Goal: Task Accomplishment & Management: Complete application form

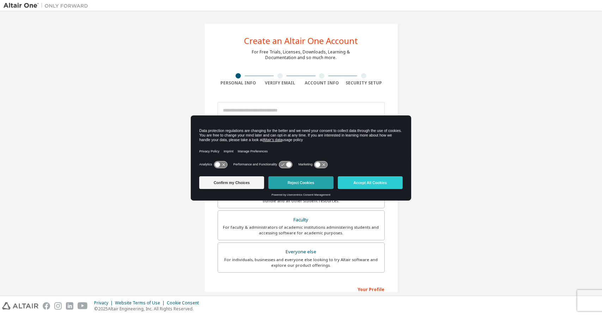
click at [303, 185] on button "Reject Cookies" at bounding box center [300, 183] width 65 height 13
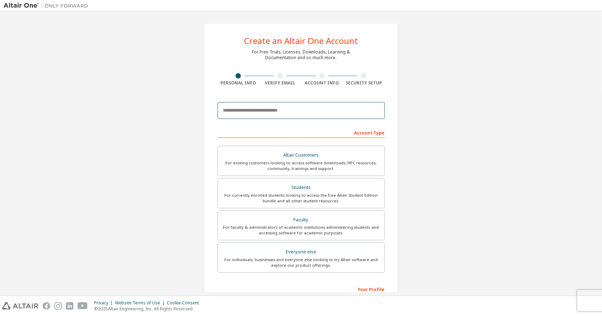
click at [253, 110] on input "email" at bounding box center [300, 110] width 167 height 17
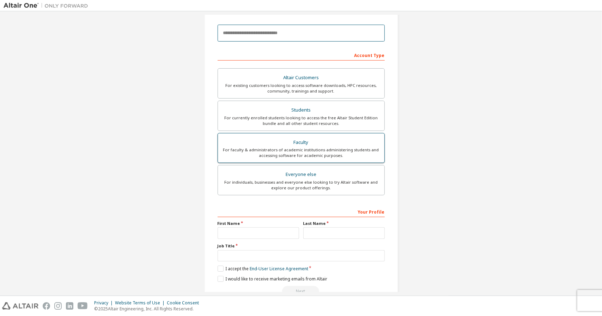
scroll to position [94, 0]
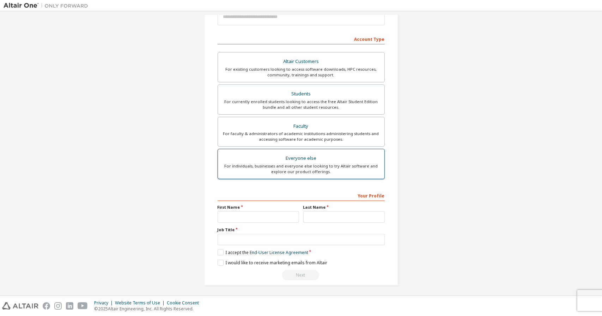
click at [328, 158] on div "Everyone else" at bounding box center [301, 159] width 158 height 10
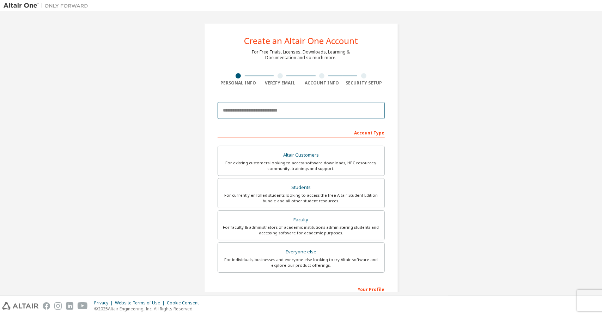
click at [339, 113] on input "email" at bounding box center [300, 110] width 167 height 17
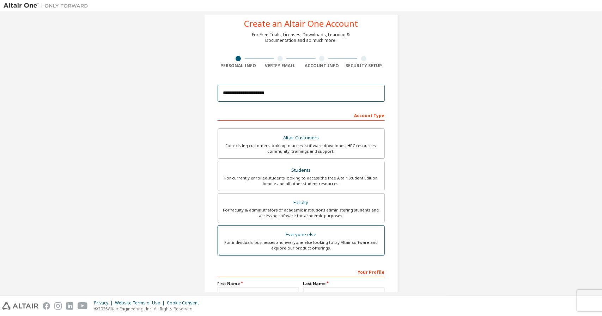
scroll to position [94, 0]
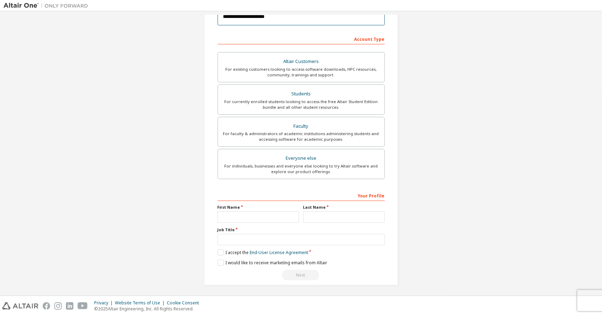
type input "**********"
click at [267, 216] on input "text" at bounding box center [257, 217] width 81 height 12
type input "*"
type input "*********"
click at [333, 215] on input "text" at bounding box center [343, 217] width 81 height 12
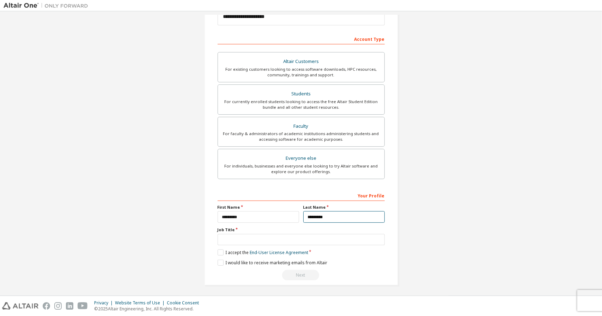
type input "*********"
click at [278, 241] on input "text" at bounding box center [300, 240] width 167 height 12
type input "*******"
click at [218, 251] on label "I accept the End-User License Agreement" at bounding box center [262, 253] width 91 height 6
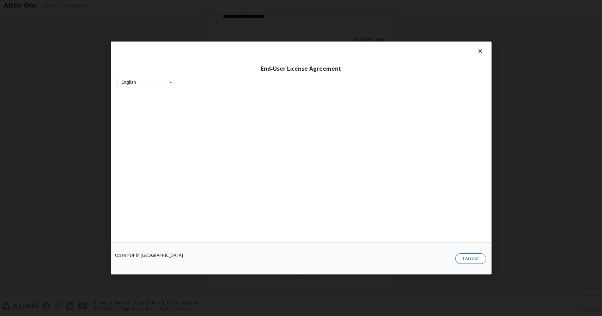
click at [469, 258] on button "I Accept" at bounding box center [470, 259] width 31 height 11
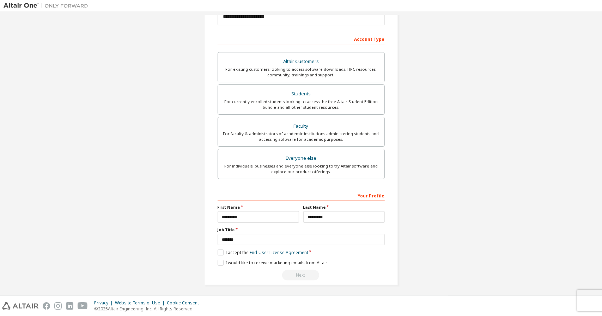
click at [303, 274] on div "Next" at bounding box center [300, 275] width 167 height 11
click at [319, 168] on div "For individuals, businesses and everyone else looking to try Altair software an…" at bounding box center [301, 169] width 158 height 11
click at [288, 274] on div "Next" at bounding box center [300, 275] width 167 height 11
click at [297, 274] on div "Next" at bounding box center [300, 275] width 167 height 11
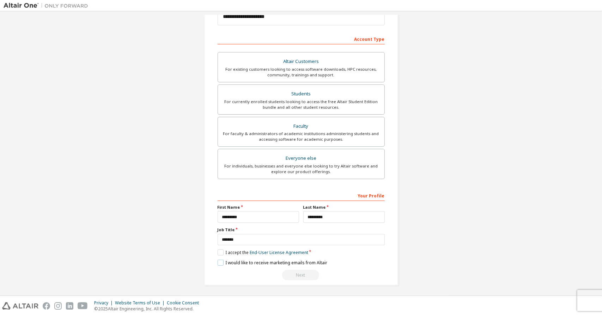
click at [217, 260] on label "I would like to receive marketing emails from Altair" at bounding box center [272, 263] width 110 height 6
click at [219, 262] on label "I would like to receive marketing emails from Altair" at bounding box center [272, 263] width 110 height 6
click at [303, 270] on div "Next" at bounding box center [300, 275] width 167 height 11
click at [303, 274] on div "Next" at bounding box center [300, 275] width 167 height 11
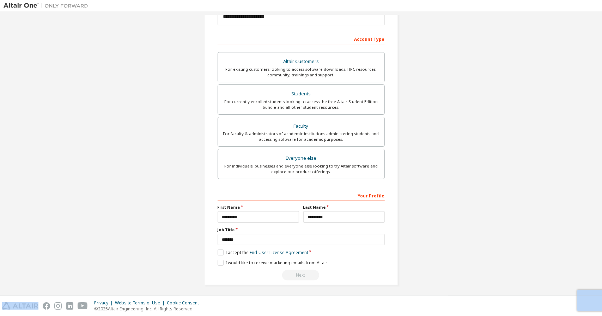
click at [303, 274] on div "Next" at bounding box center [300, 275] width 167 height 11
click at [373, 196] on div "Your Profile" at bounding box center [300, 195] width 167 height 11
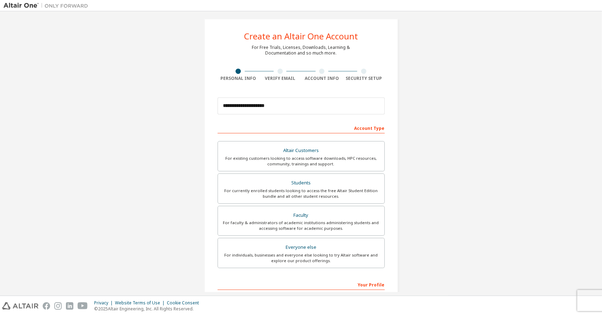
scroll to position [0, 0]
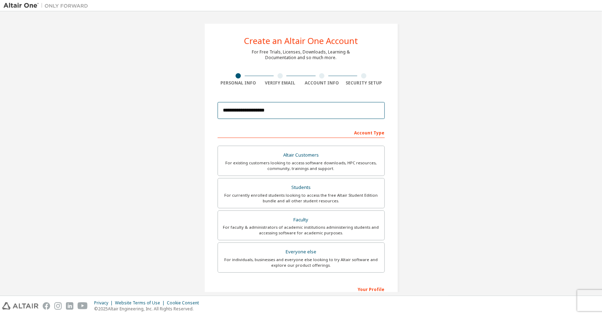
click at [283, 112] on input "**********" at bounding box center [300, 110] width 167 height 17
click at [304, 114] on input "**********" at bounding box center [300, 110] width 167 height 17
drag, startPoint x: 294, startPoint y: 112, endPoint x: 246, endPoint y: 113, distance: 48.3
click at [246, 113] on input "**********" at bounding box center [300, 110] width 167 height 17
type input "*********"
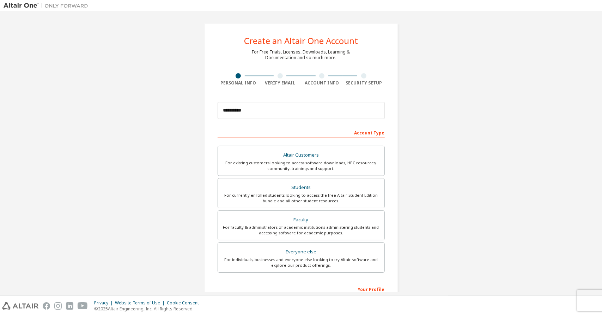
click at [483, 150] on div "Create an Altair One Account For Free Trials, Licenses, Downloads, Learning & D…" at bounding box center [301, 201] width 594 height 373
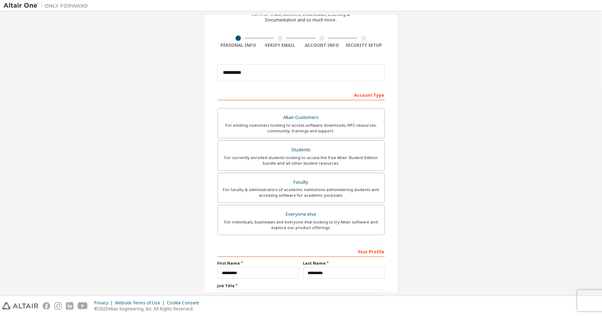
scroll to position [94, 0]
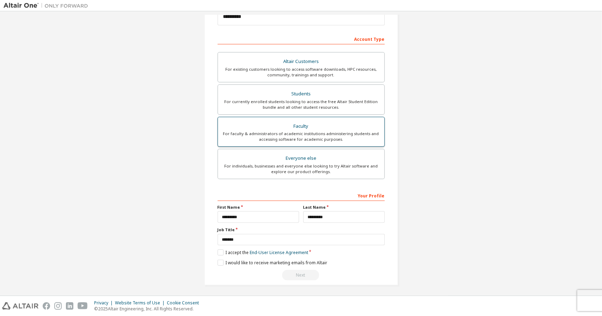
click at [322, 131] on div "For faculty & administrators of academic institutions administering students an…" at bounding box center [301, 136] width 158 height 11
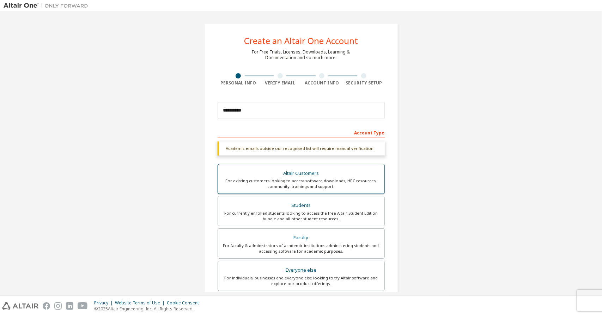
scroll to position [112, 0]
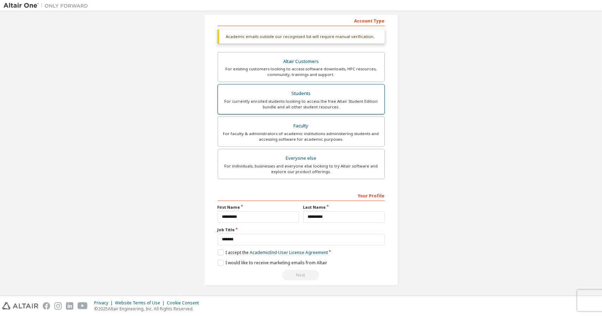
click at [331, 102] on div "For currently enrolled students looking to access the free Altair Student Editi…" at bounding box center [301, 104] width 158 height 11
click at [221, 250] on label "I accept the Academic End-User License Agreement" at bounding box center [272, 253] width 110 height 6
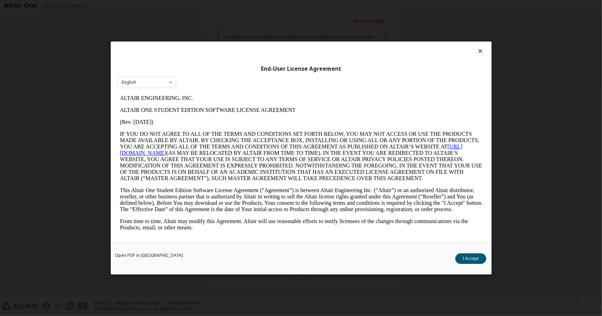
scroll to position [0, 0]
click at [469, 258] on button "I Accept" at bounding box center [470, 259] width 31 height 11
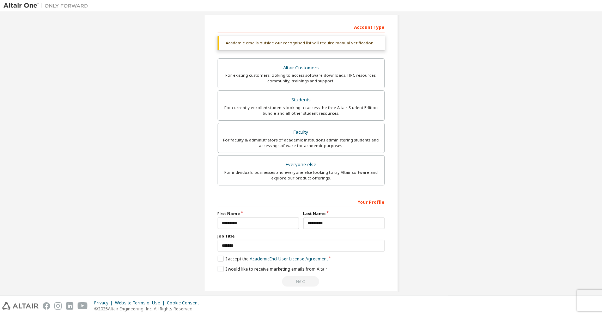
scroll to position [112, 0]
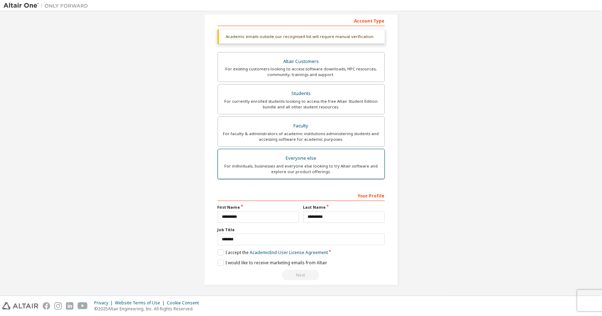
click at [344, 169] on div "For individuals, businesses and everyone else looking to try Altair software an…" at bounding box center [301, 169] width 158 height 11
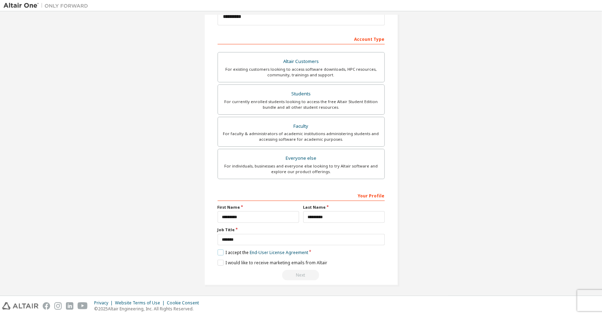
click at [220, 252] on label "I accept the End-User License Agreement" at bounding box center [262, 253] width 91 height 6
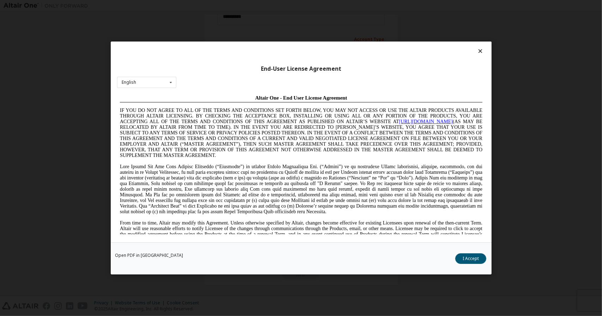
scroll to position [0, 0]
click at [470, 259] on button "I Accept" at bounding box center [470, 259] width 31 height 11
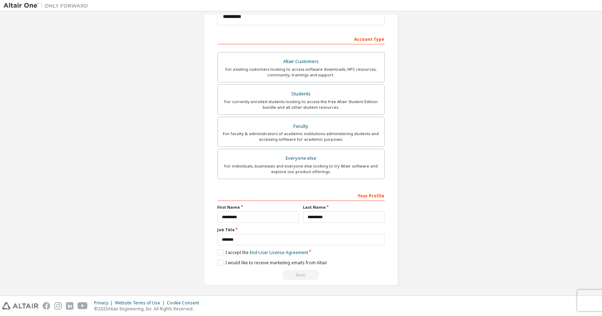
click at [309, 274] on div "Next" at bounding box center [300, 275] width 167 height 11
click at [217, 261] on label "I would like to receive marketing emails from Altair" at bounding box center [272, 263] width 110 height 6
click at [310, 276] on div "Next" at bounding box center [300, 275] width 167 height 11
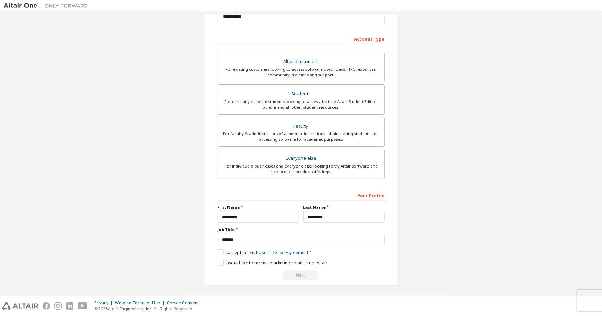
click at [310, 276] on div "Next" at bounding box center [300, 275] width 167 height 11
drag, startPoint x: 310, startPoint y: 276, endPoint x: 230, endPoint y: 263, distance: 81.0
click at [309, 275] on div "Next" at bounding box center [300, 275] width 167 height 11
click at [220, 261] on label "I would like to receive marketing emails from Altair" at bounding box center [272, 263] width 110 height 6
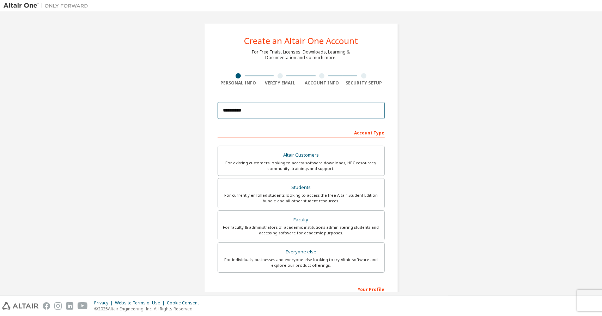
click at [271, 112] on input "*********" at bounding box center [300, 110] width 167 height 17
drag, startPoint x: 271, startPoint y: 112, endPoint x: 147, endPoint y: 125, distance: 125.4
click at [153, 124] on div "Create an Altair One Account For Free Trials, Licenses, Downloads, Learning & D…" at bounding box center [301, 201] width 594 height 373
drag, startPoint x: 144, startPoint y: 126, endPoint x: 146, endPoint y: 130, distance: 4.1
click at [145, 129] on div "Create an Altair One Account For Free Trials, Licenses, Downloads, Learning & D…" at bounding box center [301, 201] width 594 height 373
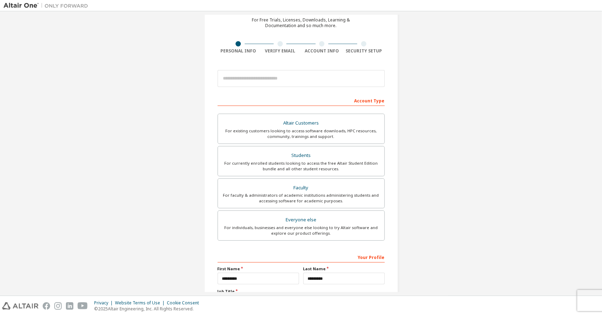
scroll to position [94, 0]
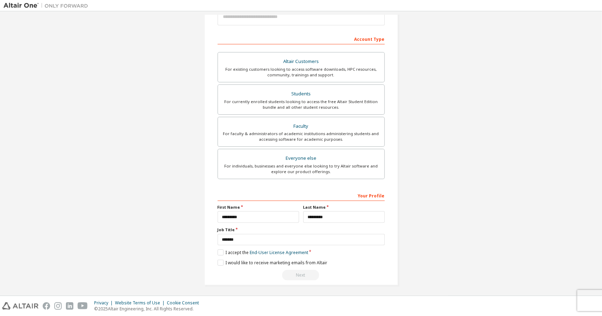
click at [291, 273] on div "Next" at bounding box center [300, 275] width 167 height 11
click at [292, 273] on div "Next" at bounding box center [300, 275] width 167 height 11
click at [323, 154] on div "Everyone else" at bounding box center [301, 159] width 158 height 10
click at [323, 155] on div "Everyone else" at bounding box center [301, 159] width 158 height 10
click at [306, 272] on div "Next" at bounding box center [300, 275] width 167 height 11
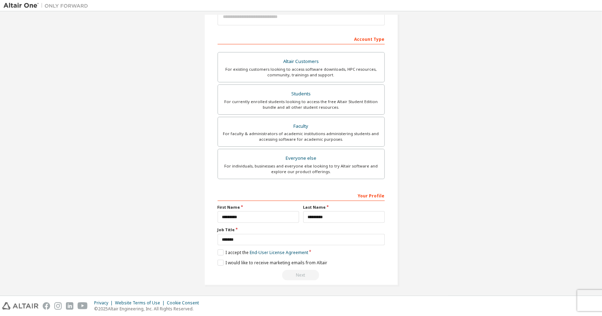
click at [306, 271] on div "Next" at bounding box center [300, 275] width 167 height 11
click at [304, 271] on div "Next" at bounding box center [300, 275] width 167 height 11
click at [294, 271] on div "Next" at bounding box center [300, 275] width 167 height 11
click at [295, 273] on div "Next" at bounding box center [300, 275] width 167 height 11
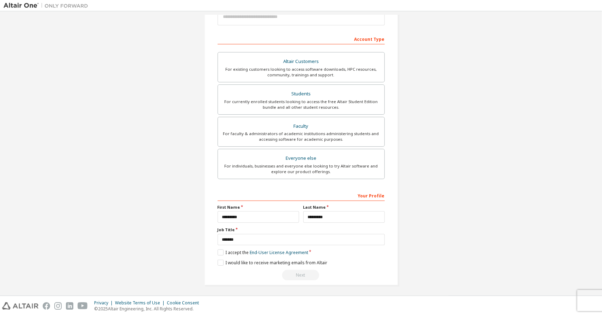
click at [295, 273] on div "Next" at bounding box center [300, 275] width 167 height 11
click at [296, 273] on div "Next" at bounding box center [300, 275] width 167 height 11
click at [468, 239] on div "Create an Altair One Account For Free Trials, Licenses, Downloads, Learning & D…" at bounding box center [301, 107] width 594 height 373
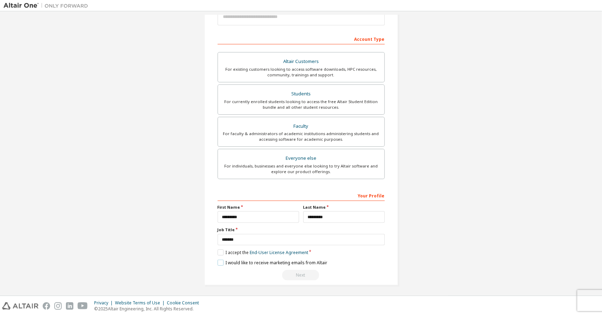
click at [235, 260] on label "I would like to receive marketing emails from Altair" at bounding box center [272, 263] width 110 height 6
click at [232, 260] on label "I would like to receive marketing emails from Altair" at bounding box center [272, 263] width 110 height 6
click at [300, 270] on div "Next" at bounding box center [300, 275] width 167 height 11
click at [218, 252] on label "I accept the End-User License Agreement" at bounding box center [262, 253] width 91 height 6
click at [260, 251] on link "End-User License Agreement" at bounding box center [278, 253] width 58 height 6
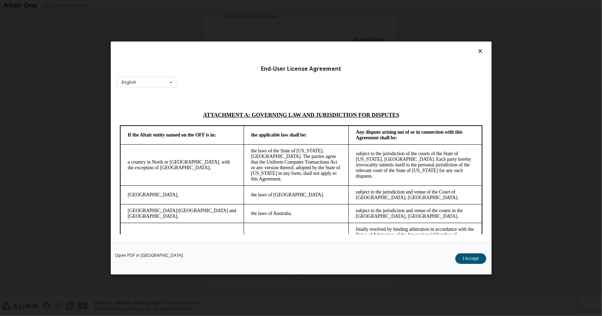
scroll to position [1939, 0]
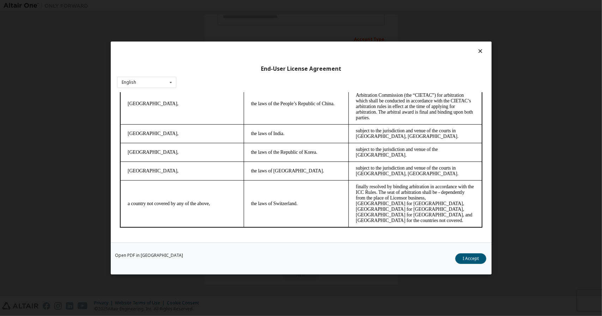
drag, startPoint x: 481, startPoint y: 134, endPoint x: 587, endPoint y: 358, distance: 247.6
click at [470, 258] on button "I Accept" at bounding box center [470, 259] width 31 height 11
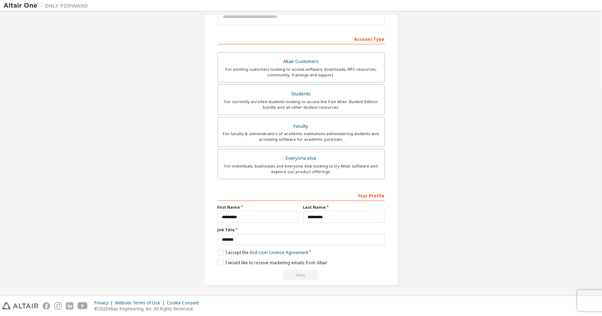
click at [307, 274] on div "Next" at bounding box center [300, 275] width 167 height 11
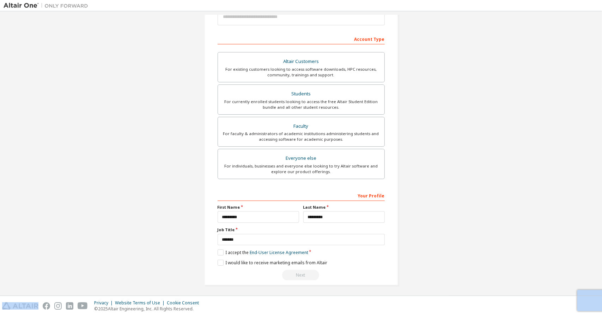
click at [307, 274] on div "Next" at bounding box center [300, 275] width 167 height 11
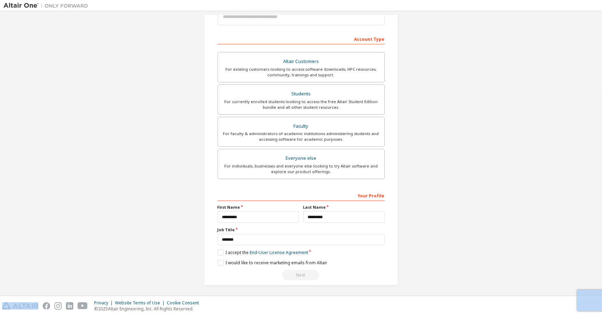
click at [307, 274] on div "Next" at bounding box center [300, 275] width 167 height 11
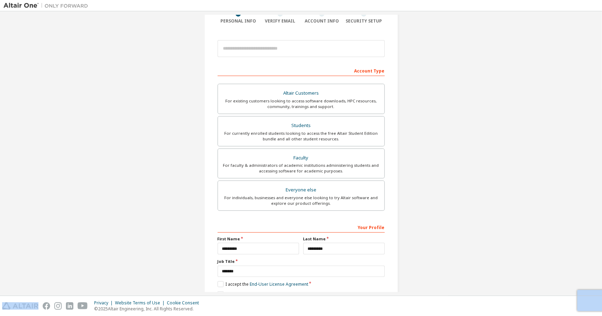
scroll to position [0, 0]
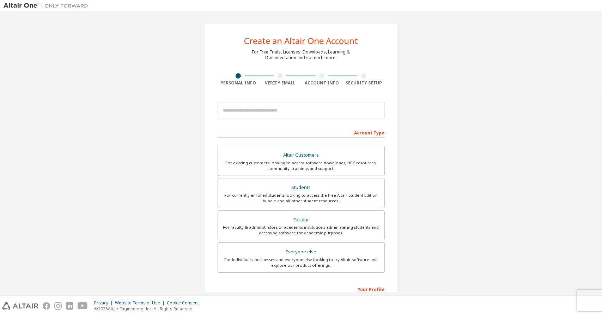
click at [277, 78] on div at bounding box center [279, 75] width 5 height 5
click at [278, 85] on div "Verify Email" at bounding box center [280, 83] width 42 height 6
click at [298, 111] on input "email" at bounding box center [300, 110] width 167 height 17
type input "**********"
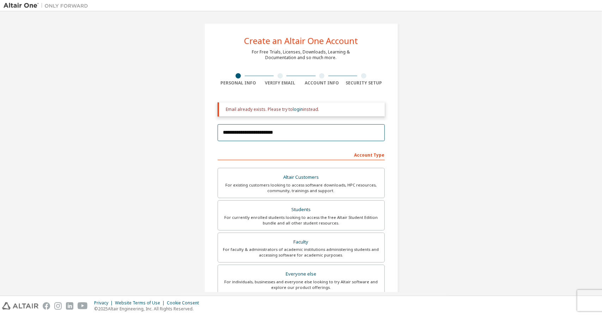
click at [306, 132] on input "**********" at bounding box center [300, 132] width 167 height 17
drag, startPoint x: 309, startPoint y: 134, endPoint x: 93, endPoint y: 142, distance: 216.5
click at [93, 142] on div "**********" at bounding box center [301, 213] width 594 height 396
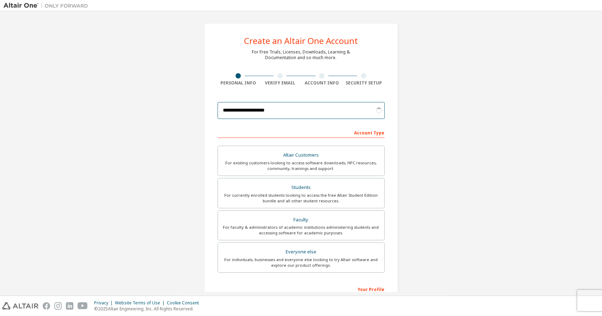
click at [243, 109] on input "**********" at bounding box center [300, 110] width 167 height 17
click at [353, 107] on input "**********" at bounding box center [300, 110] width 167 height 17
type input "**********"
click at [413, 177] on div "**********" at bounding box center [301, 201] width 594 height 373
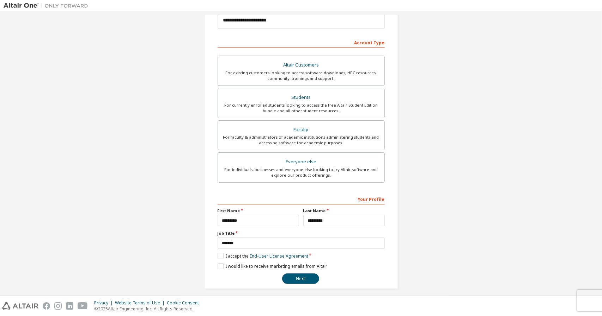
scroll to position [94, 0]
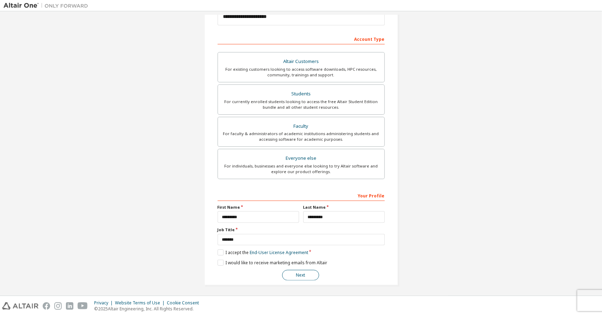
click at [308, 273] on button "Next" at bounding box center [300, 275] width 37 height 11
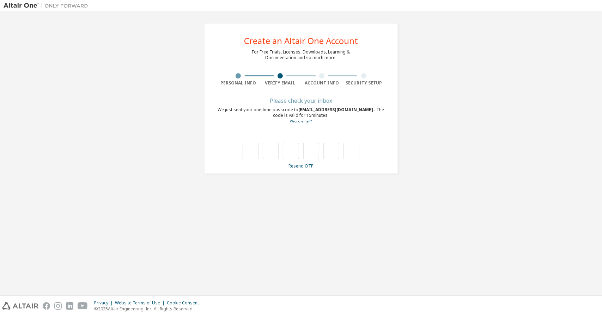
type input "*"
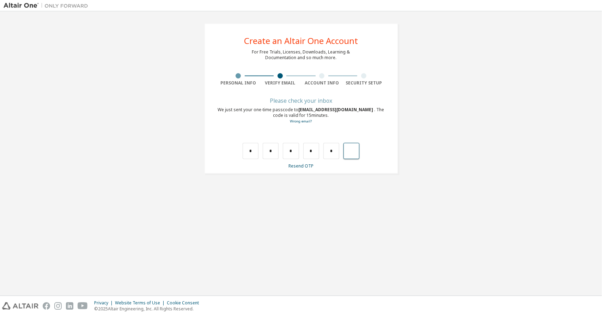
type input "*"
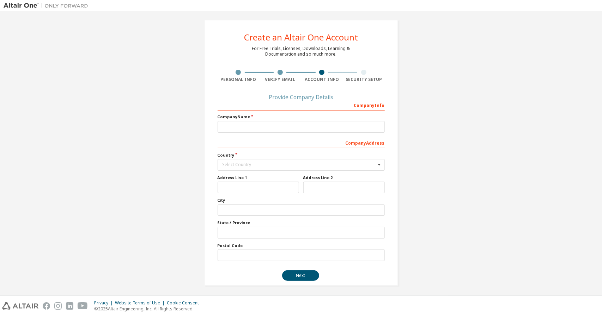
scroll to position [4, 0]
click at [319, 124] on input "text" at bounding box center [300, 127] width 167 height 12
type input "*********"
click at [285, 161] on input "text" at bounding box center [301, 165] width 166 height 11
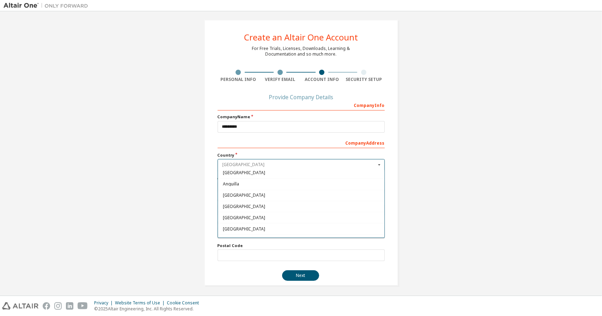
scroll to position [0, 0]
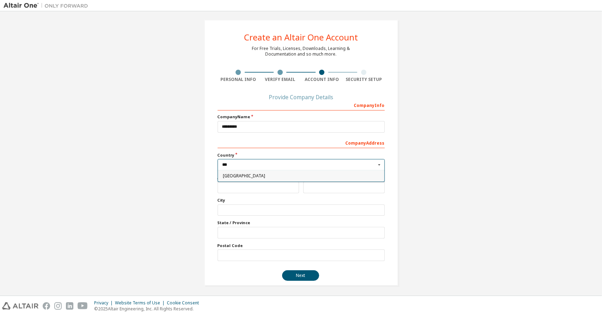
type input "***"
click at [251, 174] on span "[GEOGRAPHIC_DATA]" at bounding box center [300, 176] width 157 height 4
type input "***"
click at [255, 187] on input "text" at bounding box center [257, 188] width 81 height 12
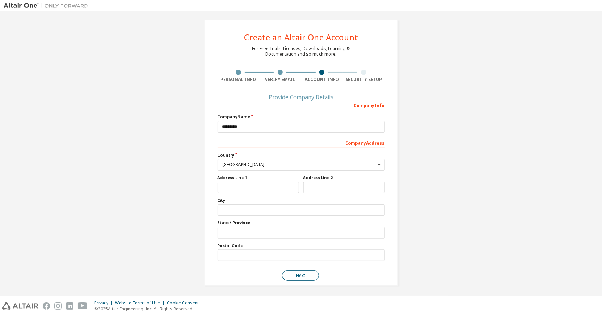
click at [307, 275] on button "Next" at bounding box center [300, 276] width 37 height 11
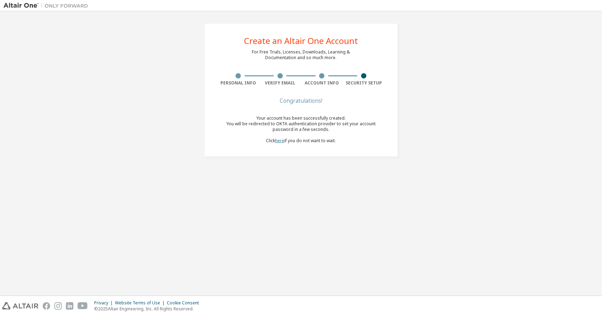
click at [278, 141] on link "here" at bounding box center [279, 141] width 9 height 6
